Goal: Task Accomplishment & Management: Use online tool/utility

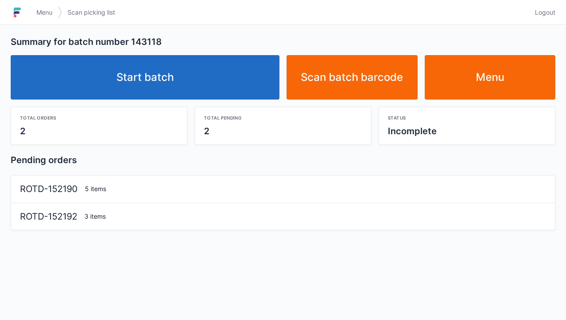
click at [189, 64] on link "Start batch" at bounding box center [145, 77] width 269 height 44
